Goal: Connect with others: Connect with others

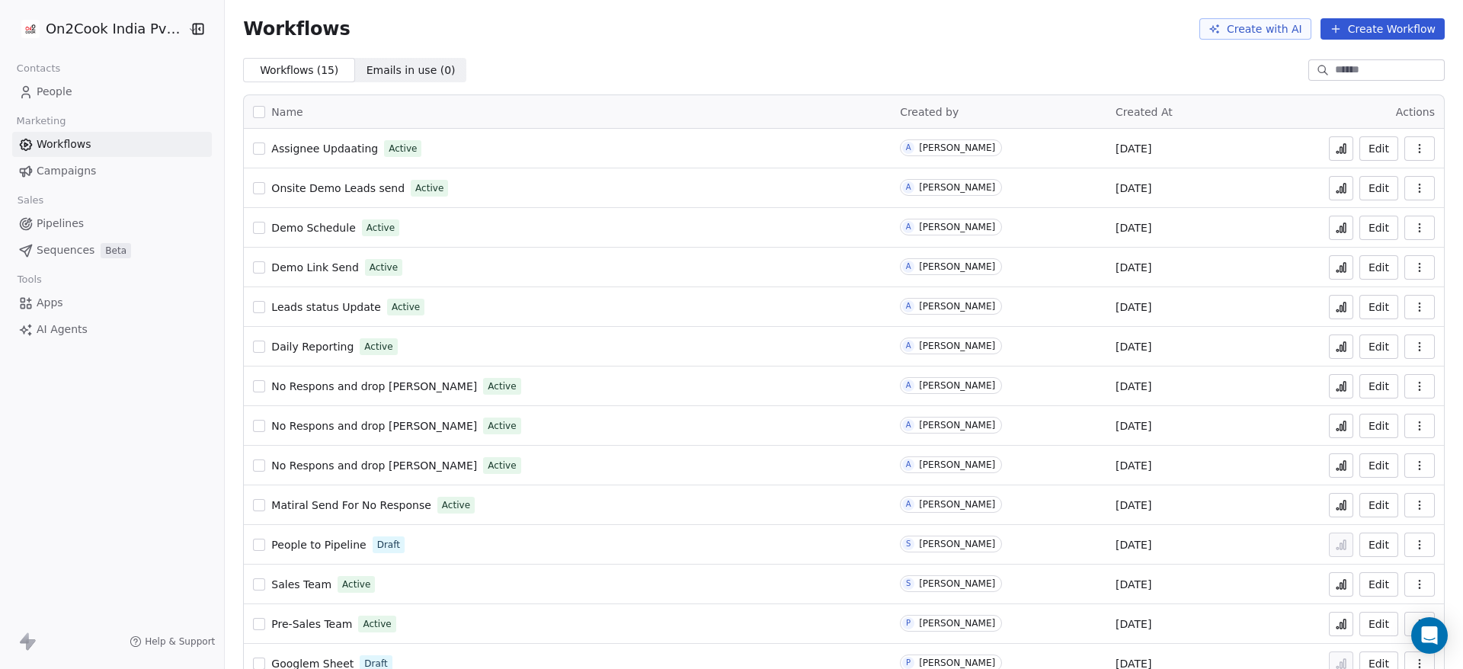
click at [56, 91] on span "People" at bounding box center [55, 92] width 36 height 16
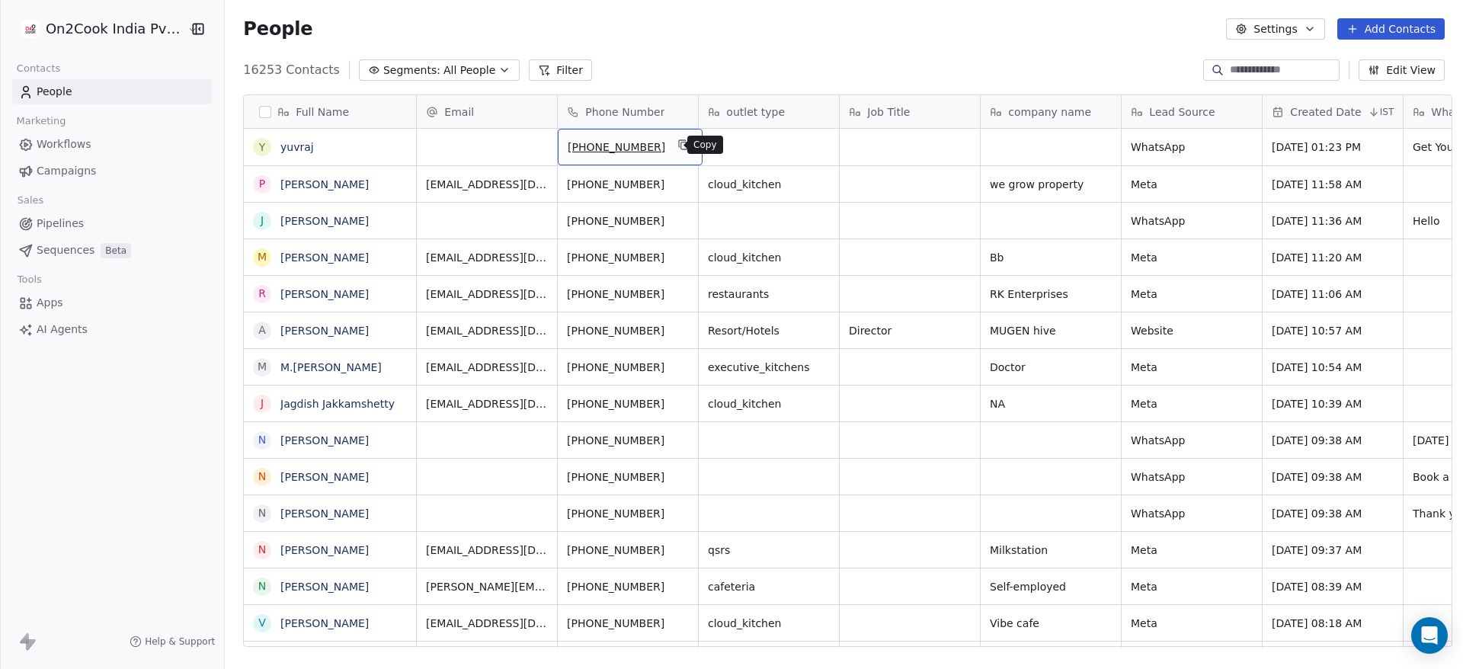
click at [678, 139] on icon "grid" at bounding box center [684, 145] width 12 height 12
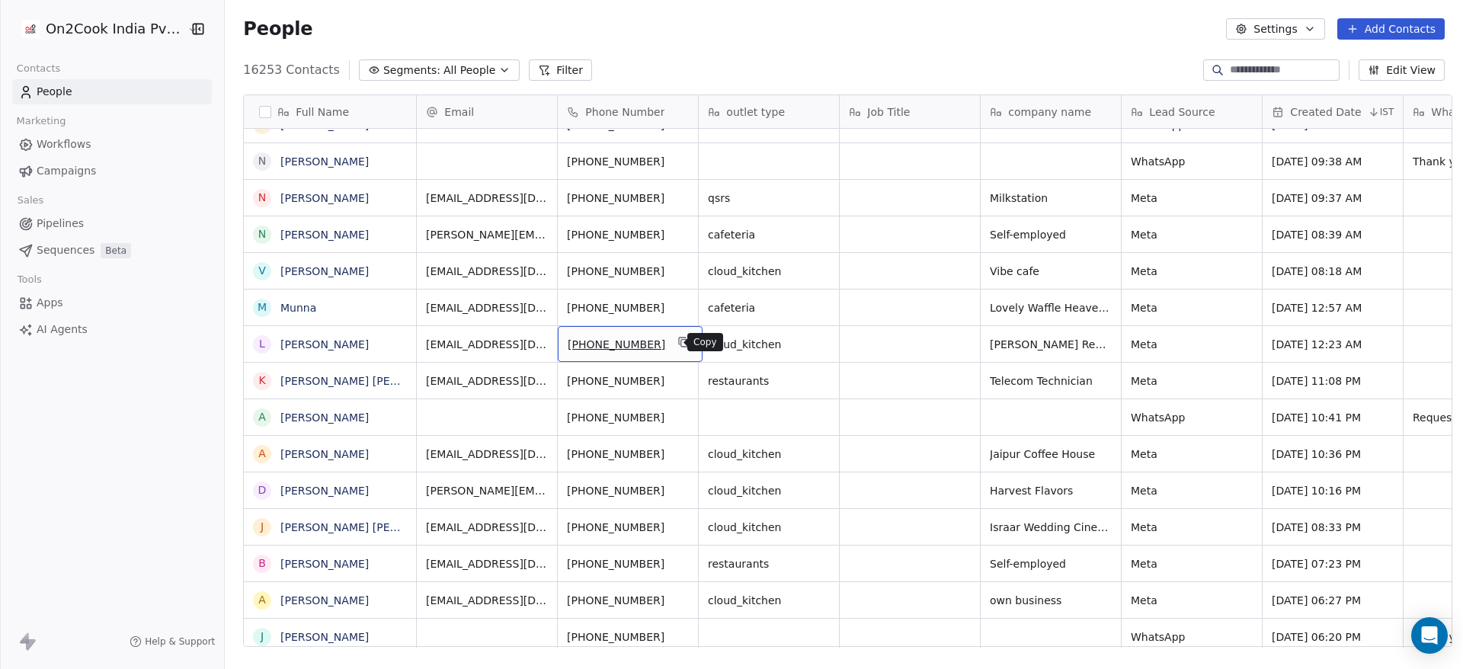
click at [680, 341] on icon "grid" at bounding box center [683, 340] width 7 height 7
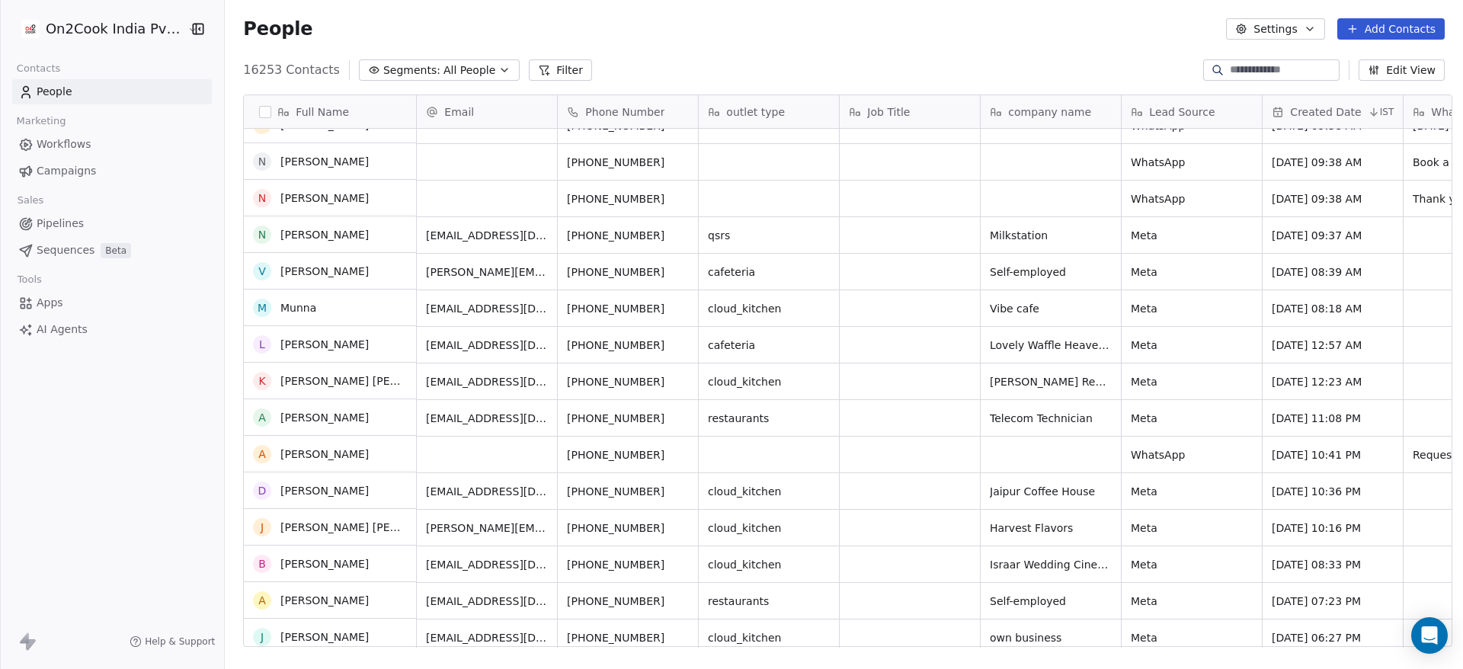
scroll to position [351, 0]
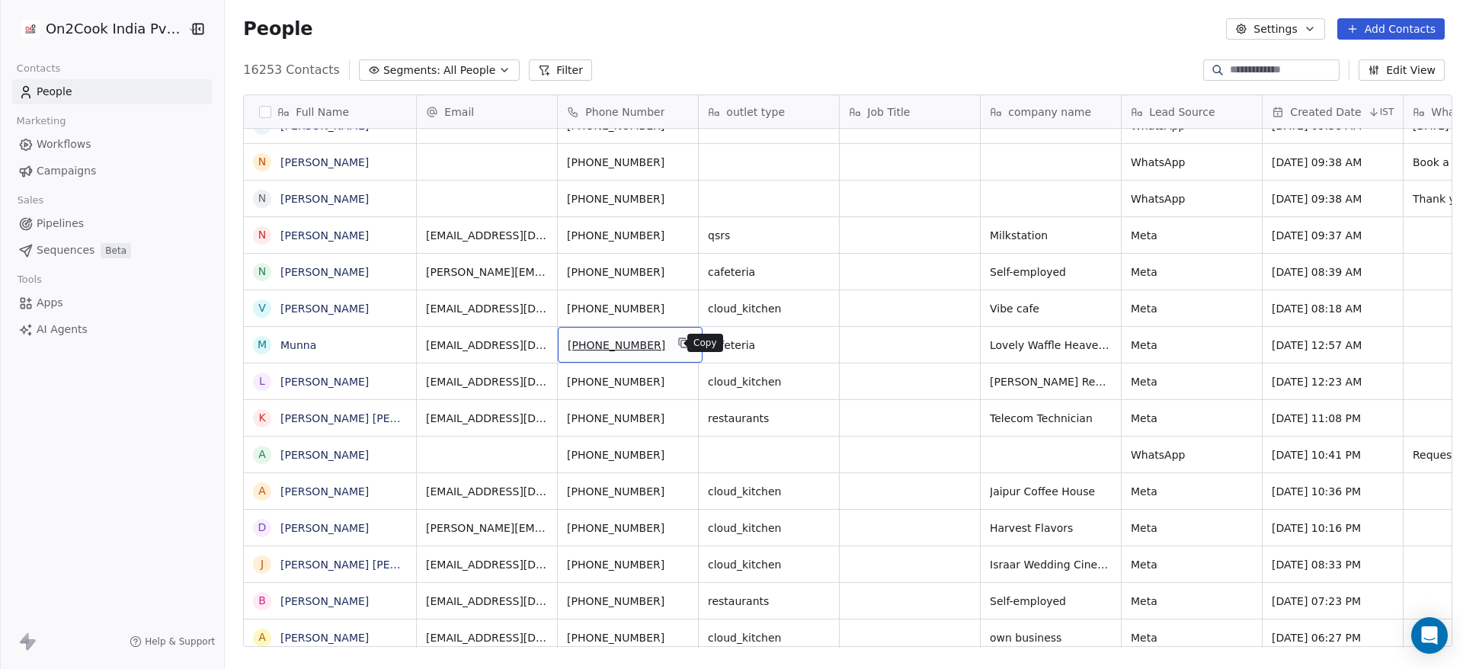
click at [678, 341] on icon "grid" at bounding box center [684, 343] width 12 height 12
click at [675, 305] on button "grid" at bounding box center [684, 306] width 18 height 18
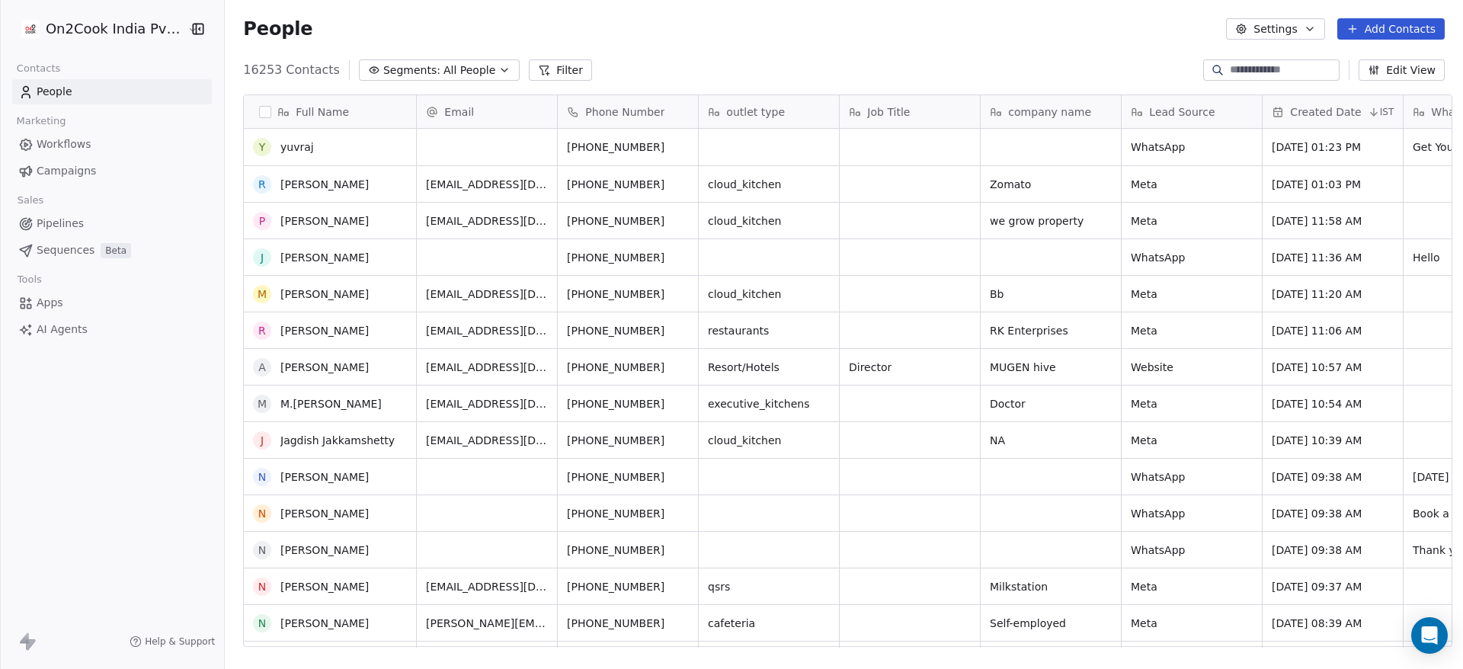
scroll to position [0, 0]
click at [678, 184] on icon "grid" at bounding box center [684, 182] width 12 height 12
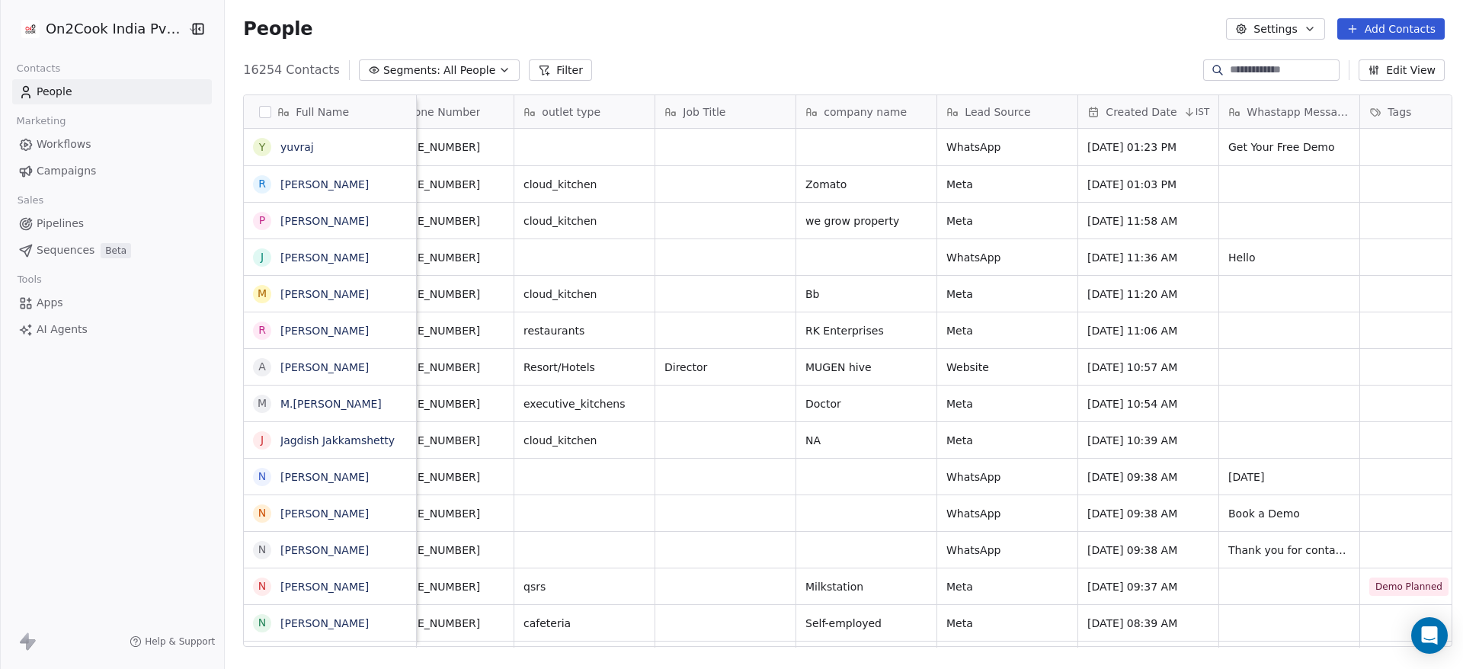
scroll to position [0, 377]
